Goal: Information Seeking & Learning: Learn about a topic

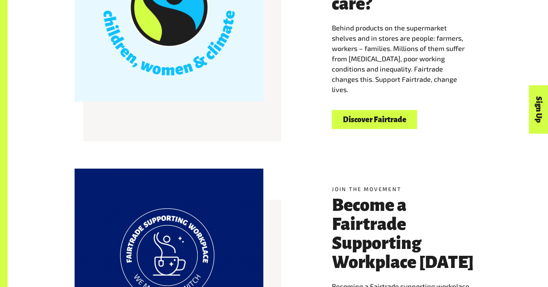
scroll to position [301, 0]
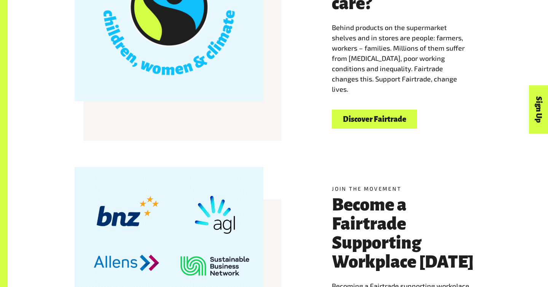
click at [352, 119] on link "Discover Fairtrade" at bounding box center [374, 119] width 85 height 19
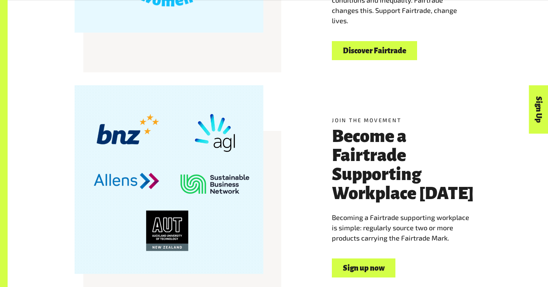
scroll to position [386, 0]
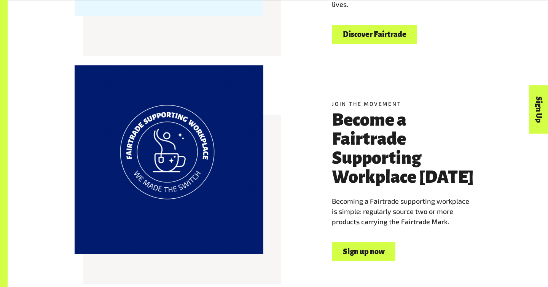
click at [351, 247] on link "Sign up now" at bounding box center [364, 251] width 64 height 19
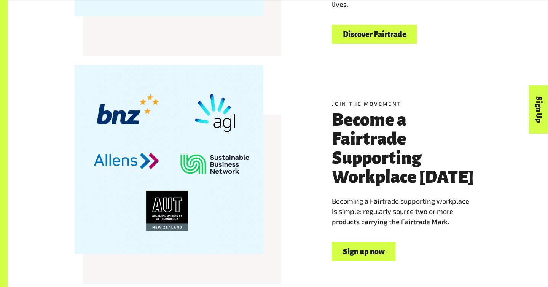
click at [372, 31] on link "Discover Fairtrade" at bounding box center [374, 34] width 85 height 19
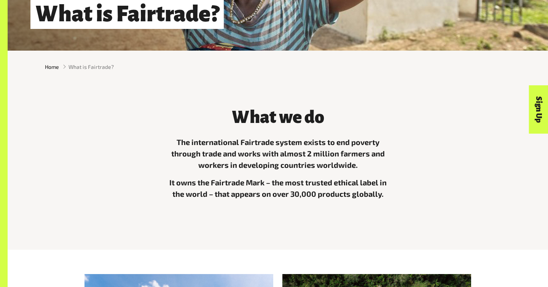
scroll to position [169, 0]
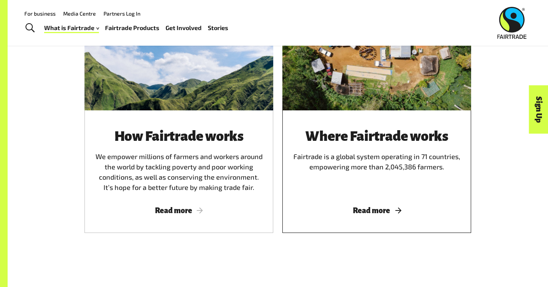
scroll to position [454, 0]
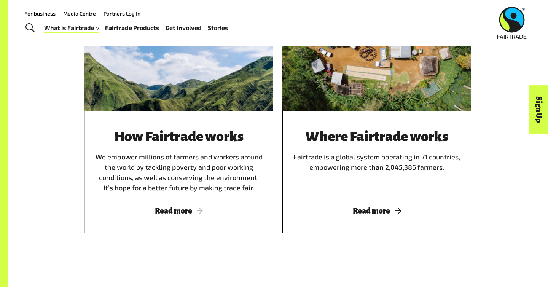
click at [358, 196] on div "Where Fairtrade works Fairtrade is a global system operating in 71 countries, e…" at bounding box center [376, 172] width 189 height 122
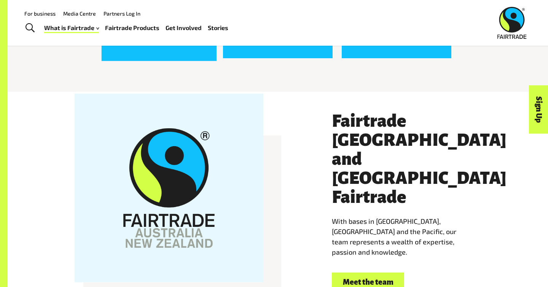
scroll to position [1303, 0]
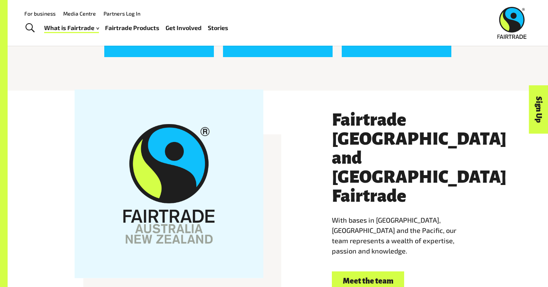
click at [174, 34] on div "What is Fairtrade How Fairtrade works Where Fairtrade works Fast facts Who we a…" at bounding box center [139, 27] width 190 height 19
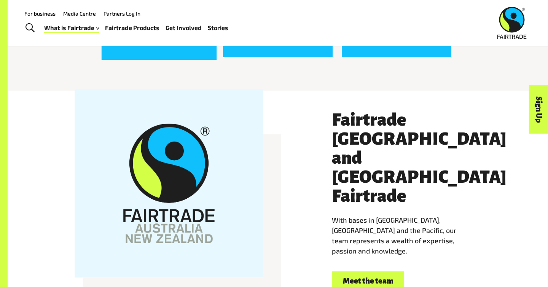
click at [174, 49] on div "Fast facts Learn more" at bounding box center [158, 2] width 109 height 109
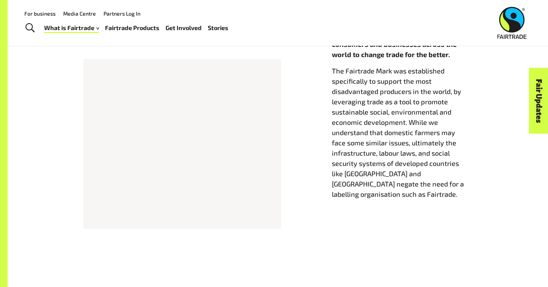
scroll to position [342, 0]
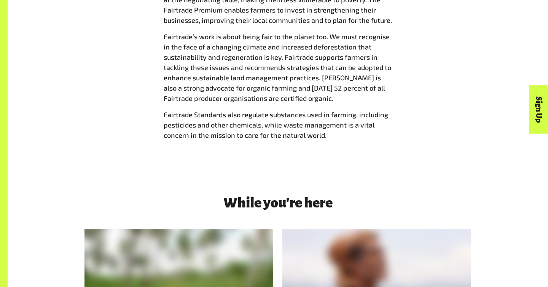
scroll to position [921, 0]
